Goal: Navigation & Orientation: Understand site structure

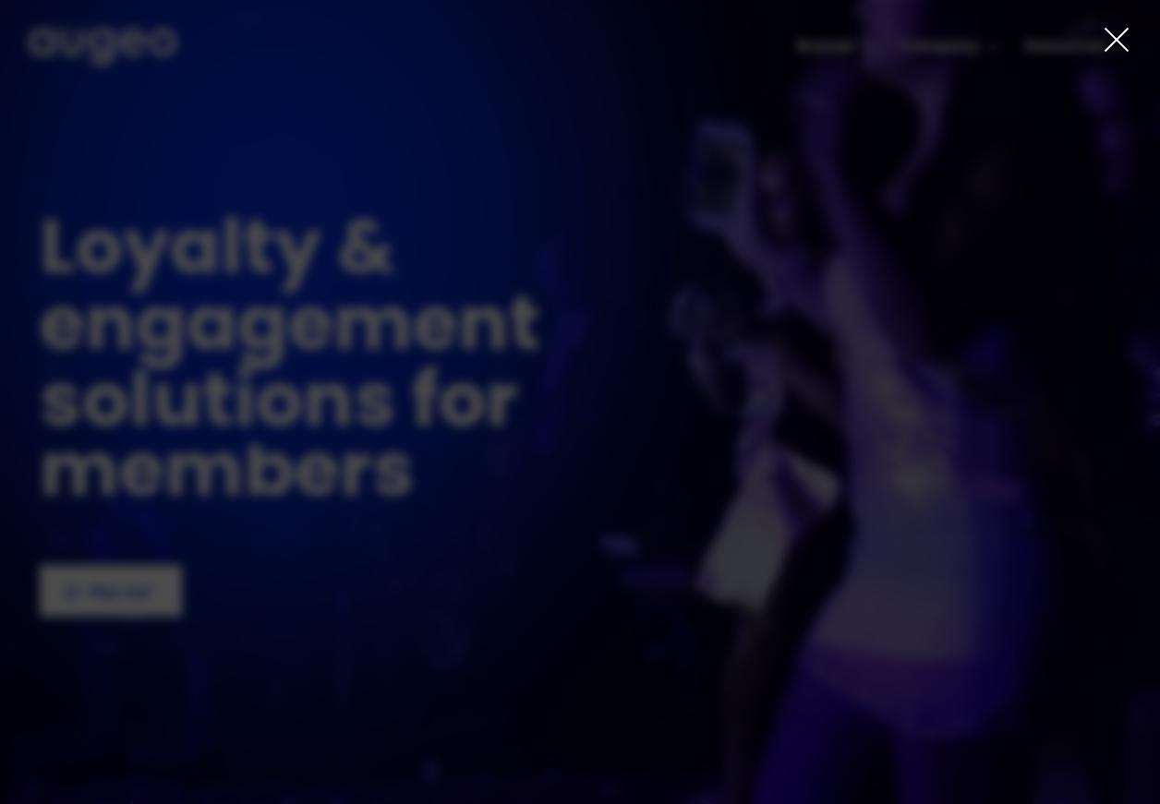
click at [1113, 44] on icon at bounding box center [1116, 40] width 28 height 28
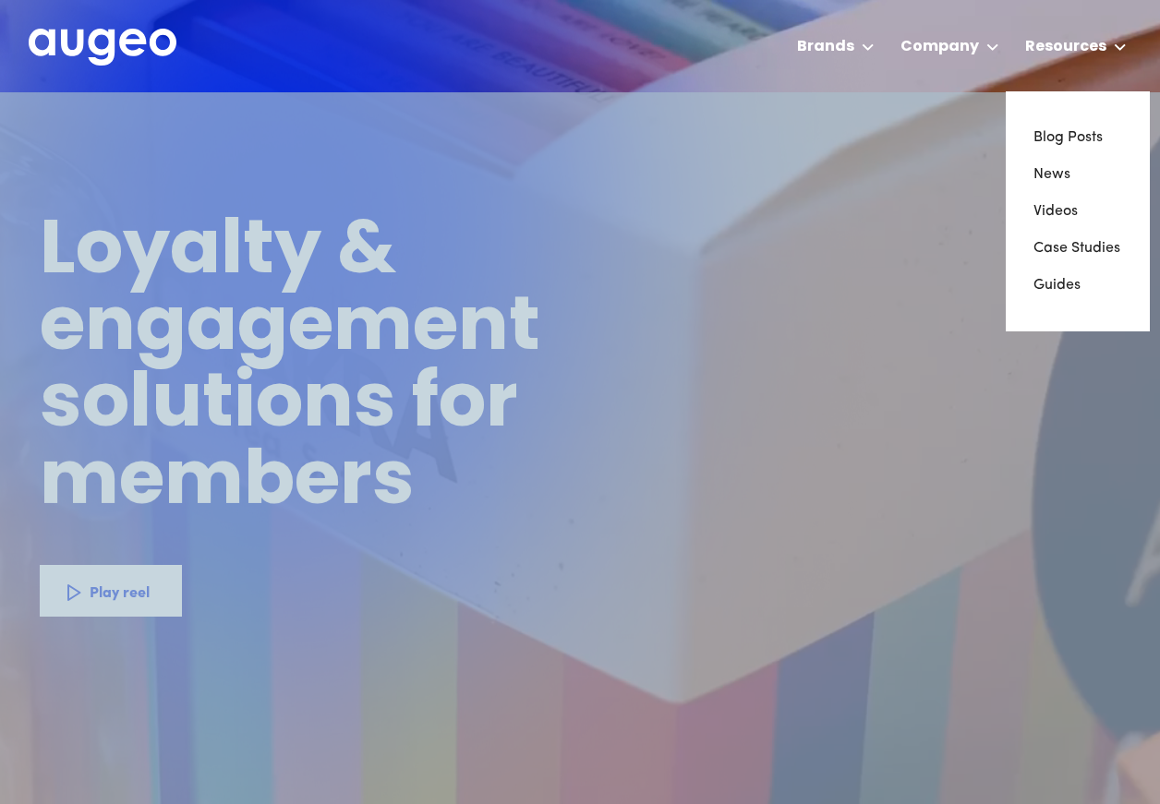
click at [1113, 43] on icon at bounding box center [1119, 46] width 13 height 7
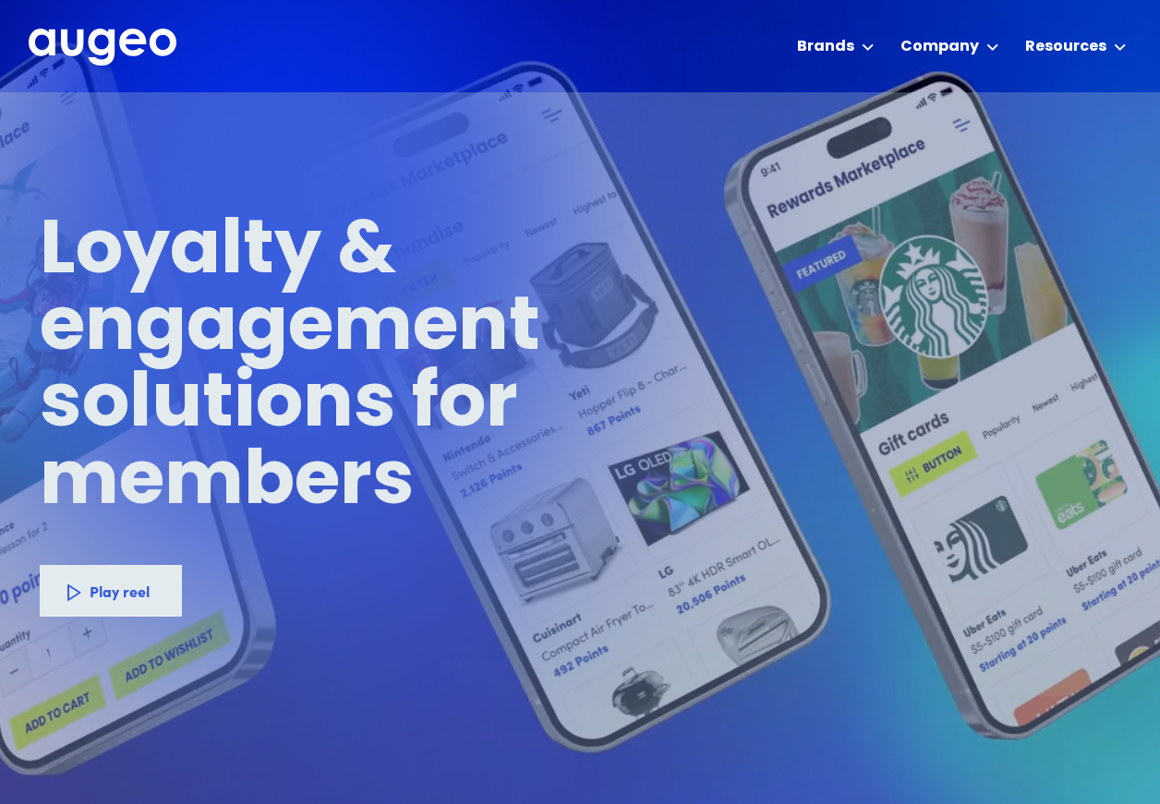
click at [1113, 43] on icon at bounding box center [1119, 46] width 13 height 7
